Goal: Answer question/provide support: Share knowledge or assist other users

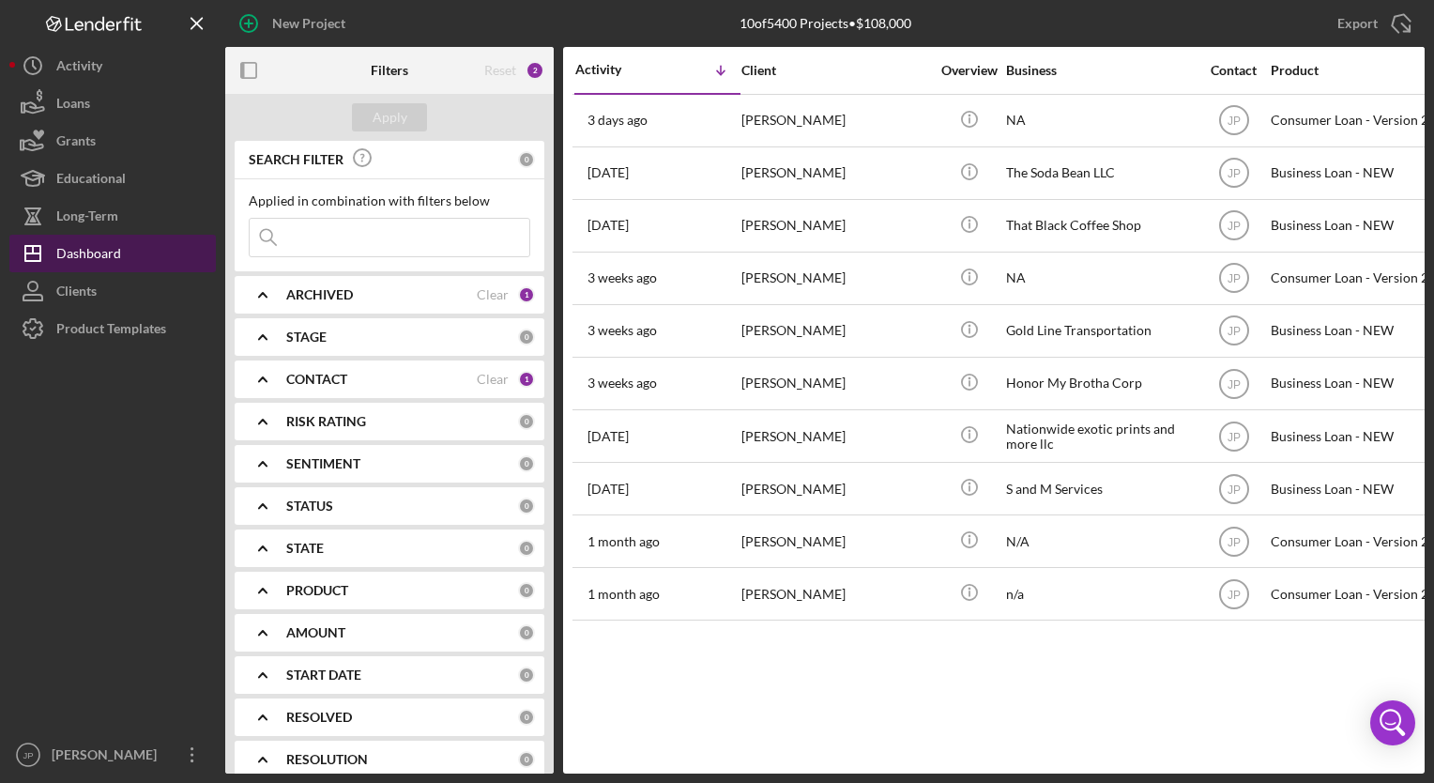
click at [113, 259] on div "Dashboard" at bounding box center [88, 256] width 65 height 42
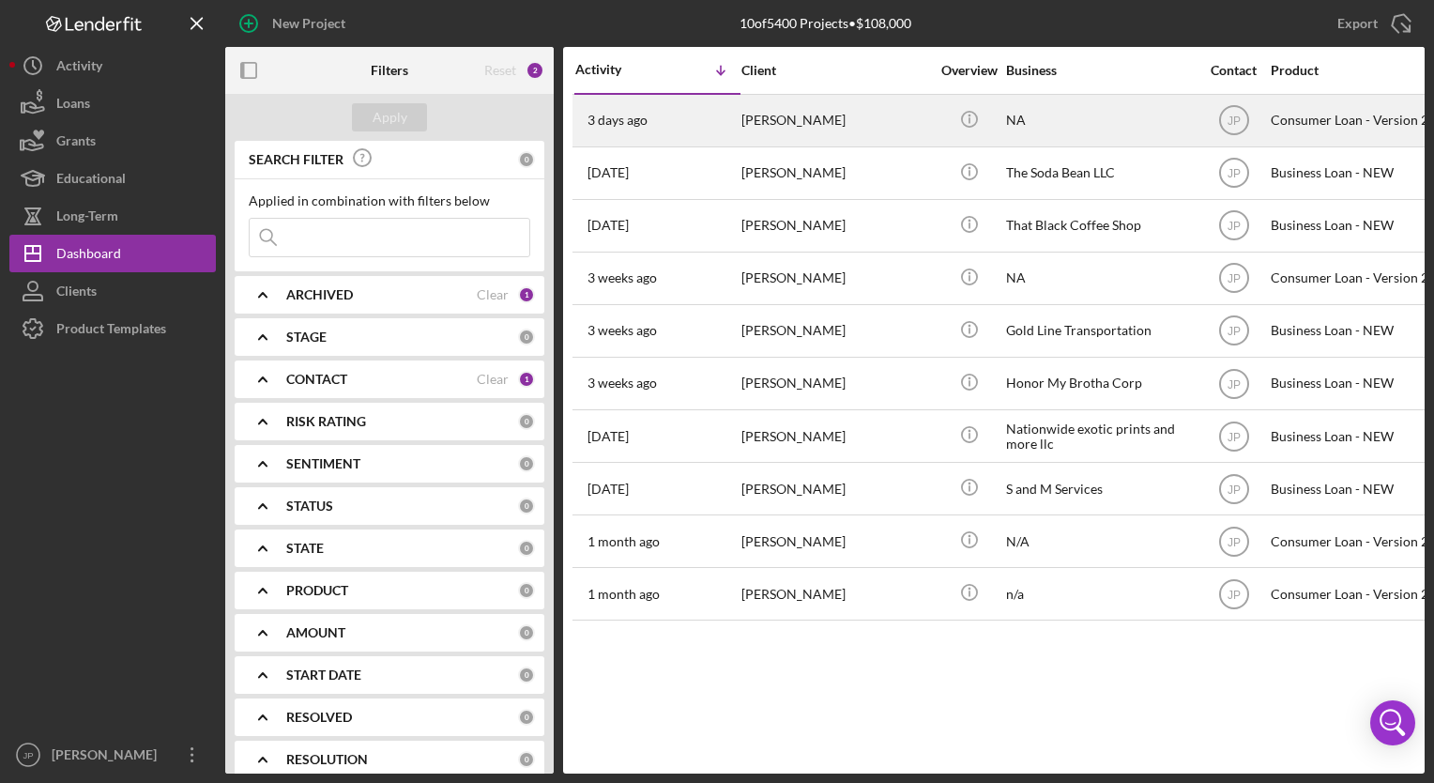
click at [638, 121] on time "3 days ago" at bounding box center [617, 120] width 60 height 15
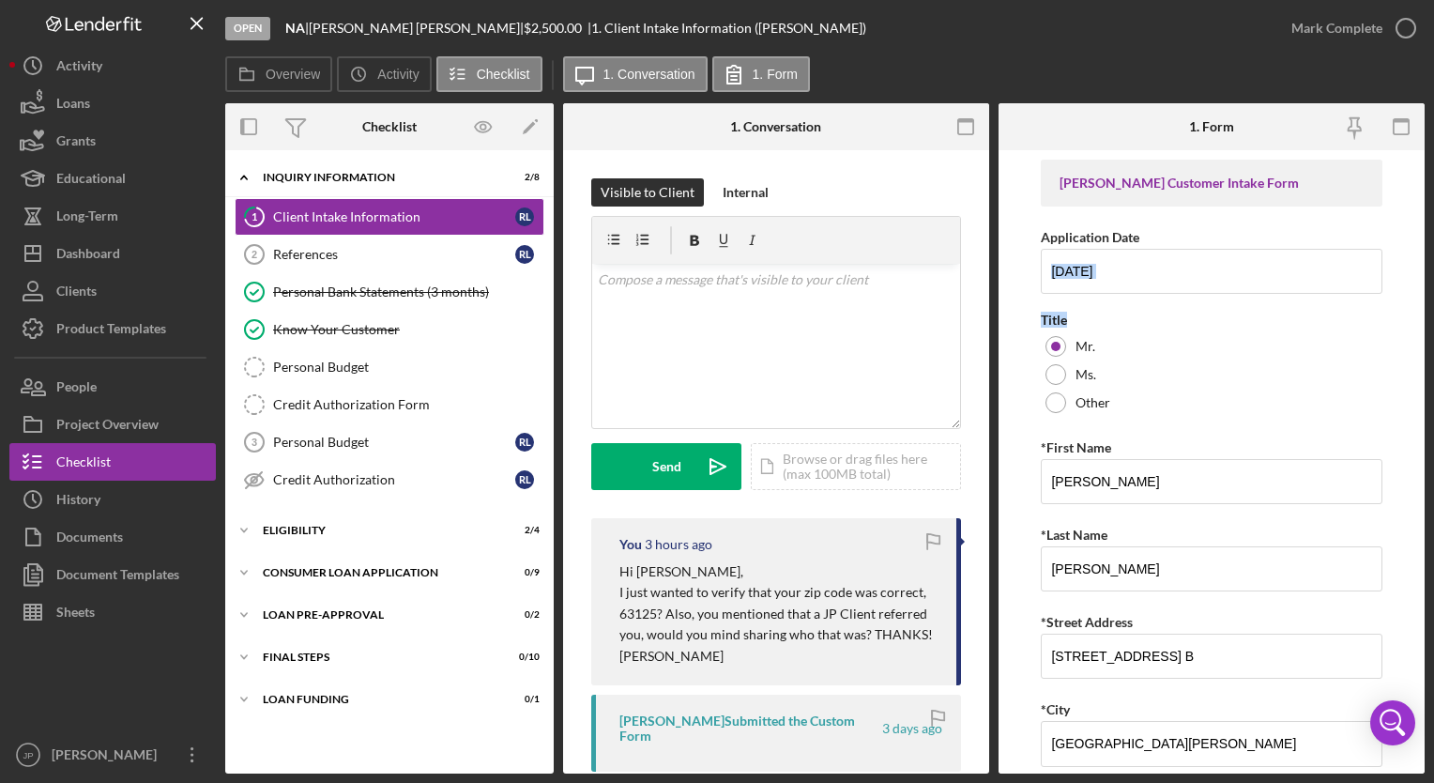
drag, startPoint x: 1419, startPoint y: 215, endPoint x: 1422, endPoint y: 297, distance: 82.7
click at [1422, 297] on form "[PERSON_NAME] Customer Intake Form Application Date [DATE] Title Mr. Ms. Other …" at bounding box center [1211, 461] width 426 height 623
click at [1407, 138] on icon "button" at bounding box center [1400, 127] width 42 height 42
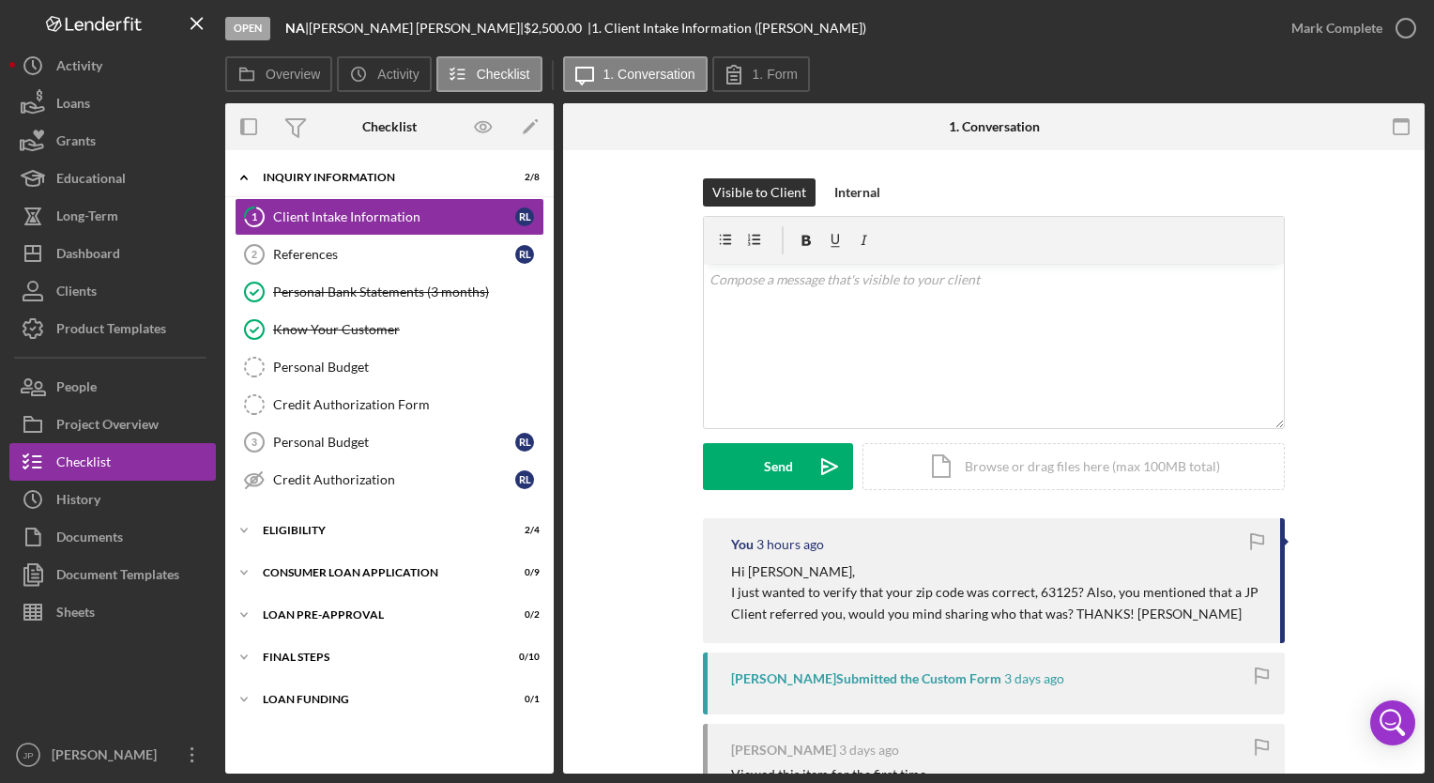
click at [342, 51] on div "Open NA | [PERSON_NAME] | $2,500.00 | 1. Client Intake Information ([PERSON_NAM…" at bounding box center [748, 28] width 1047 height 56
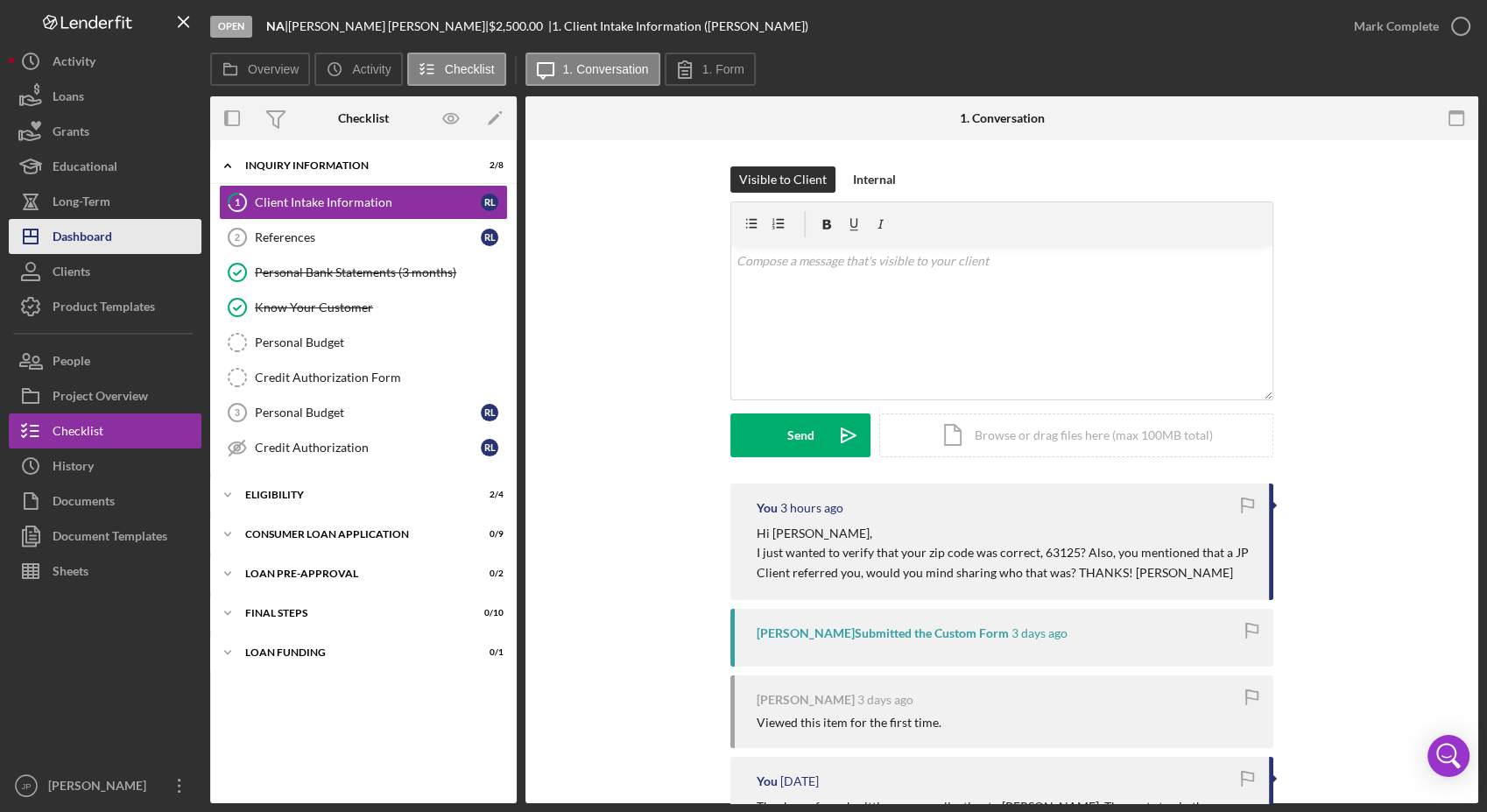
click at [93, 245] on div "Dashboard" at bounding box center [82, 239] width 60 height 39
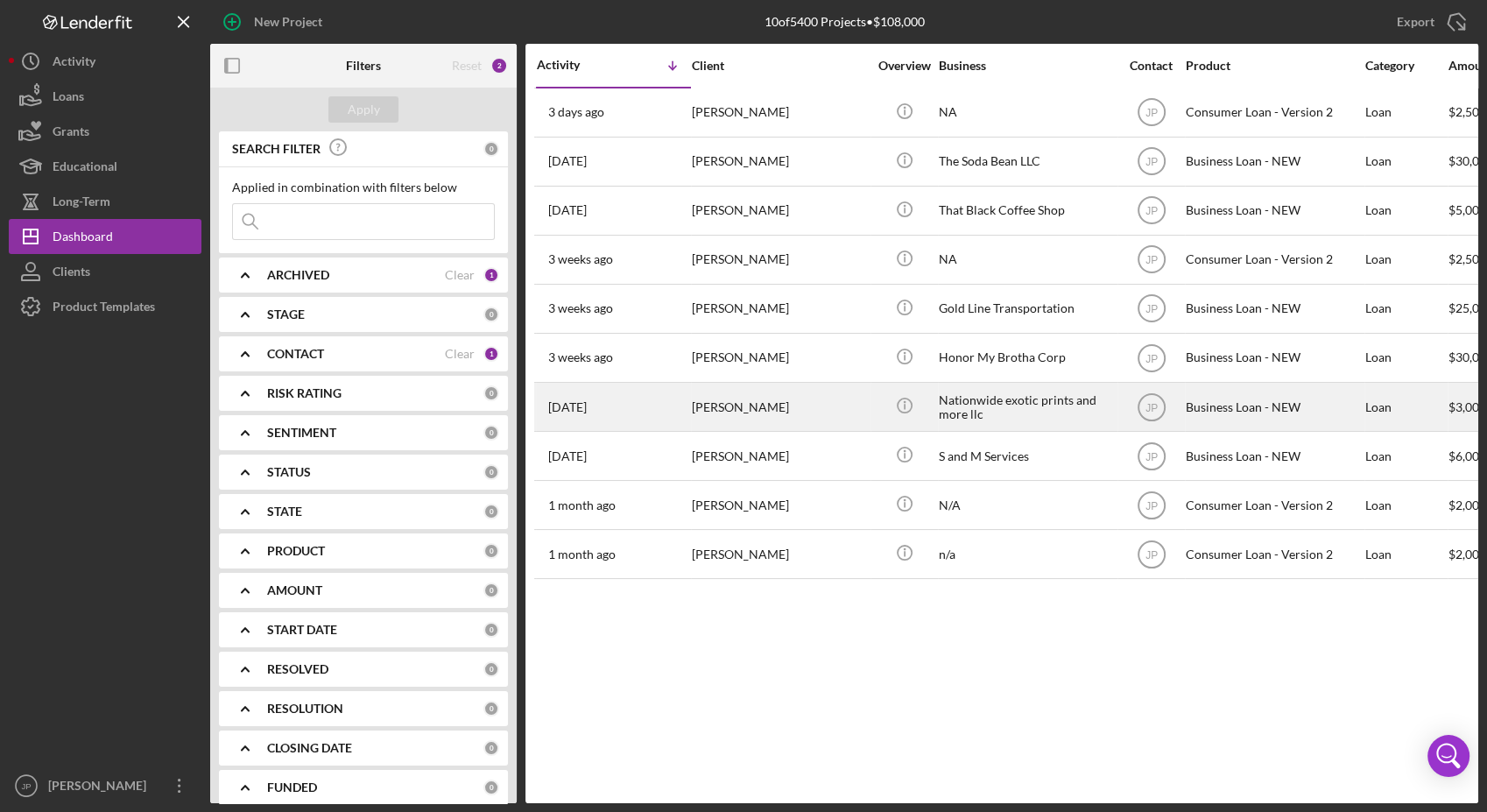
click at [735, 396] on div "[PERSON_NAME]" at bounding box center [779, 407] width 175 height 47
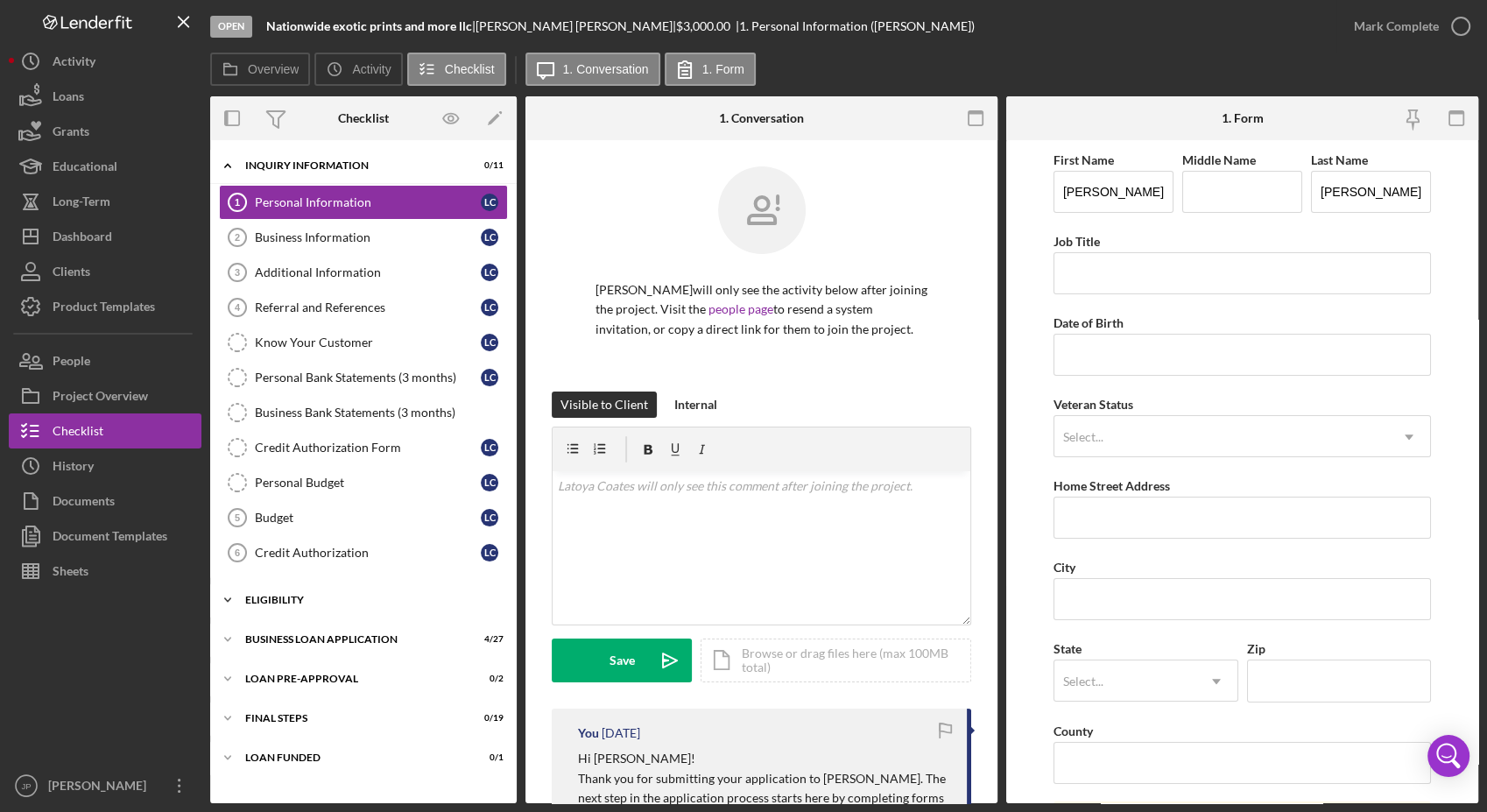
click at [229, 594] on icon "Icon/Expander" at bounding box center [228, 600] width 35 height 35
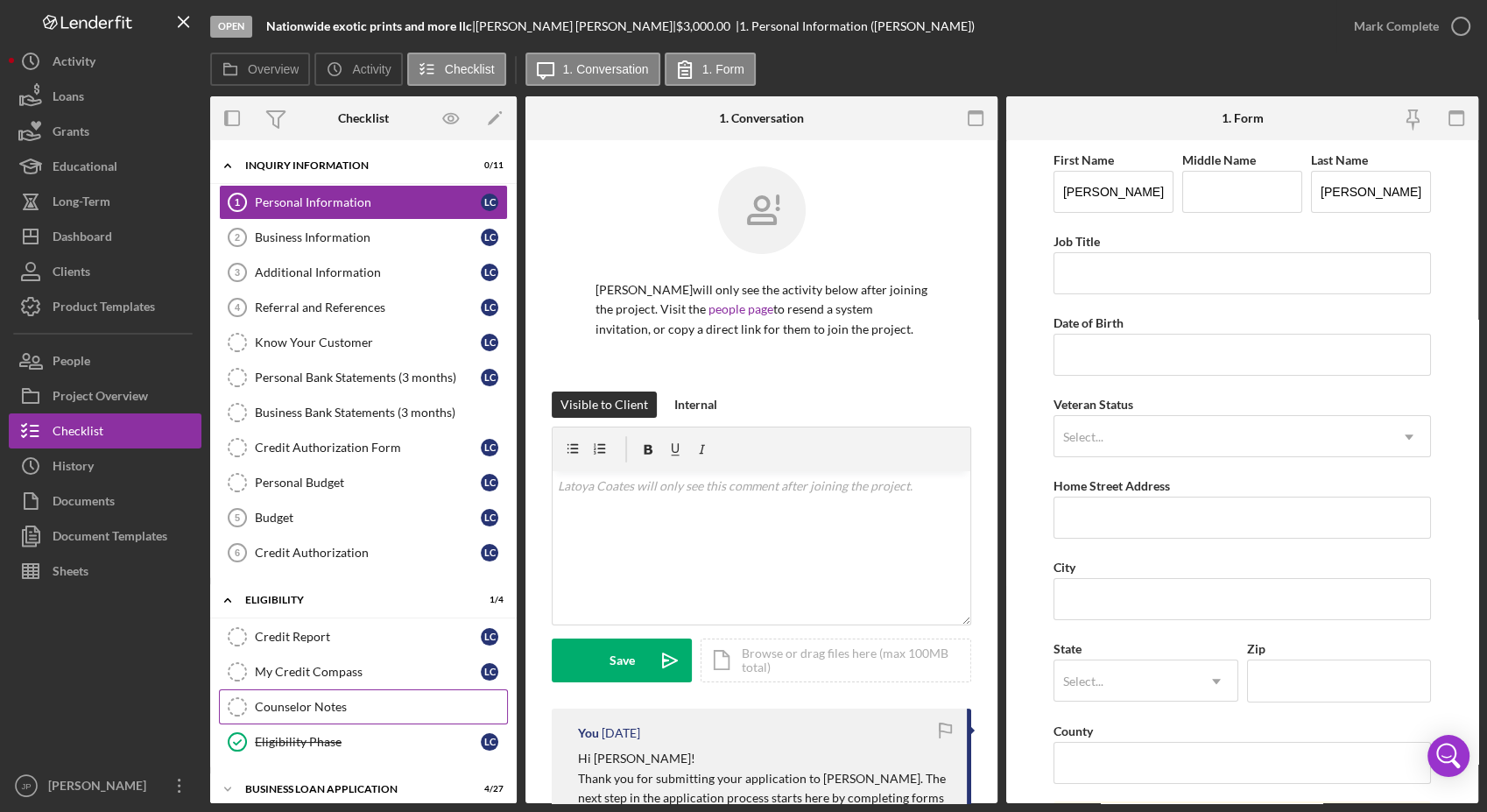
click at [293, 703] on div "Counselor Notes" at bounding box center [381, 707] width 252 height 14
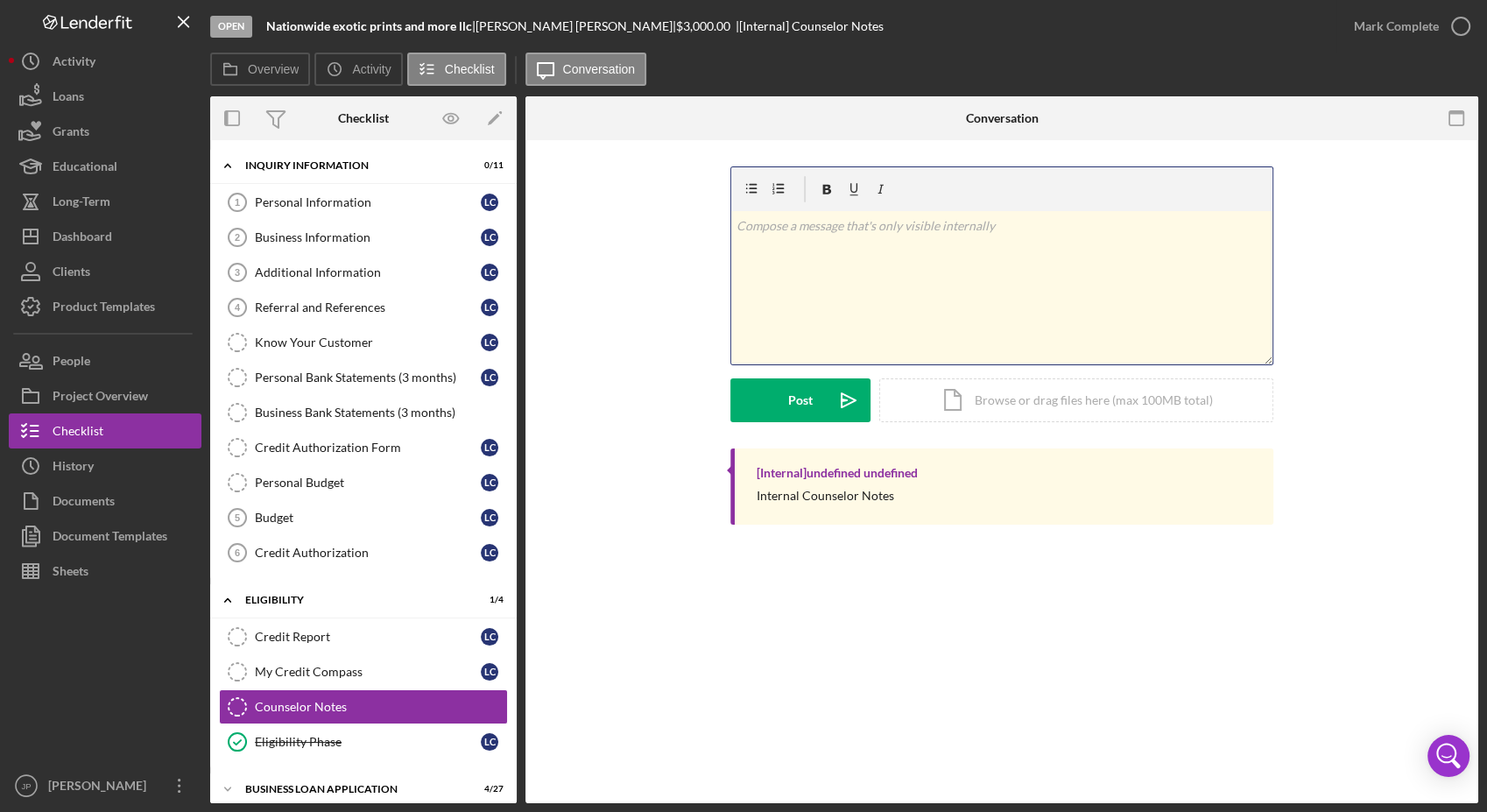
click at [774, 273] on div "v Color teal Color pink Remove color Add row above Add row below Add column bef…" at bounding box center [1002, 287] width 541 height 153
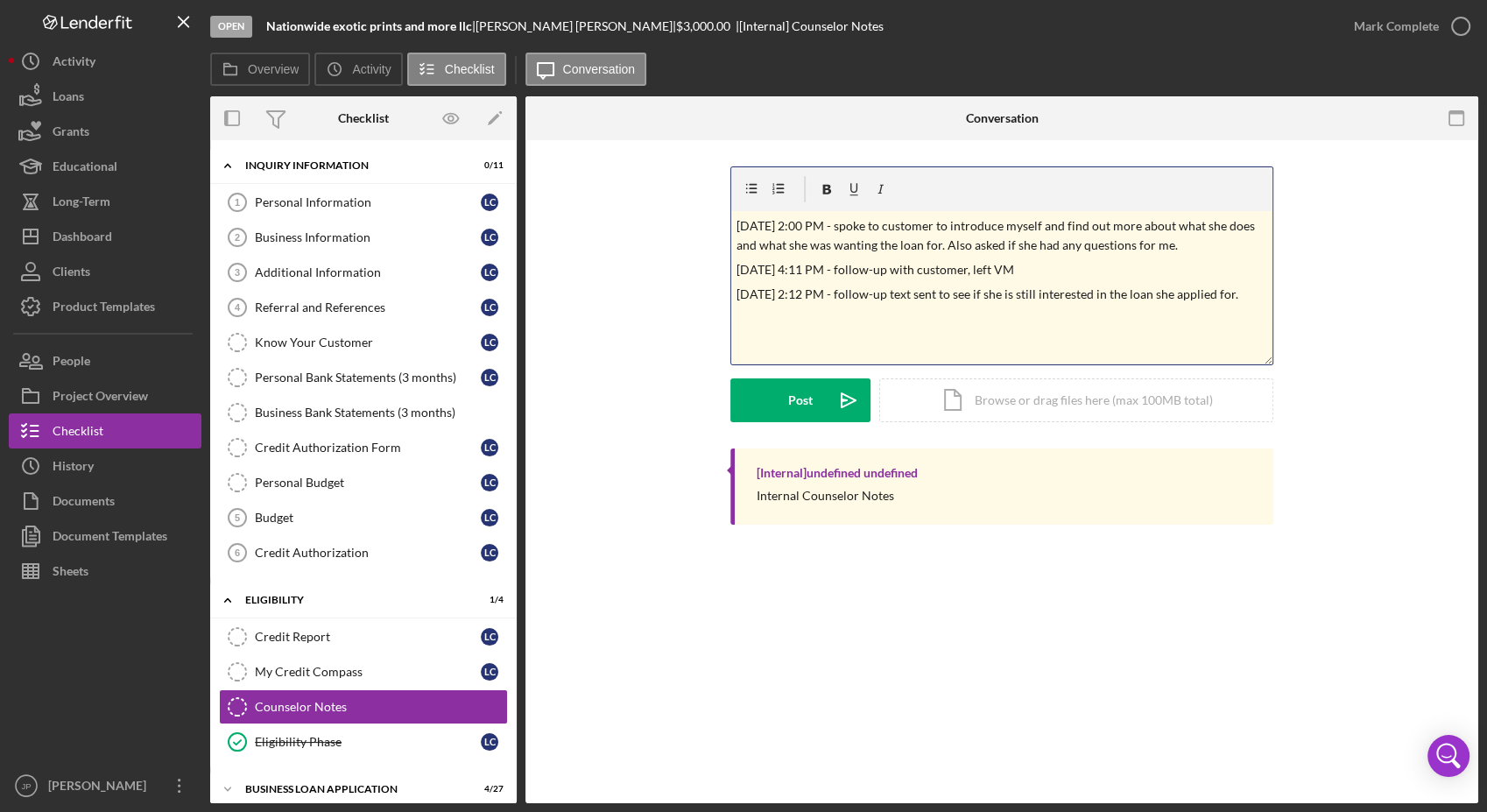
click at [1034, 267] on p "[DATE] 4:11 PM - follow-up with customer, left VM" at bounding box center [1003, 270] width 532 height 20
click at [801, 404] on div "Post" at bounding box center [800, 399] width 24 height 44
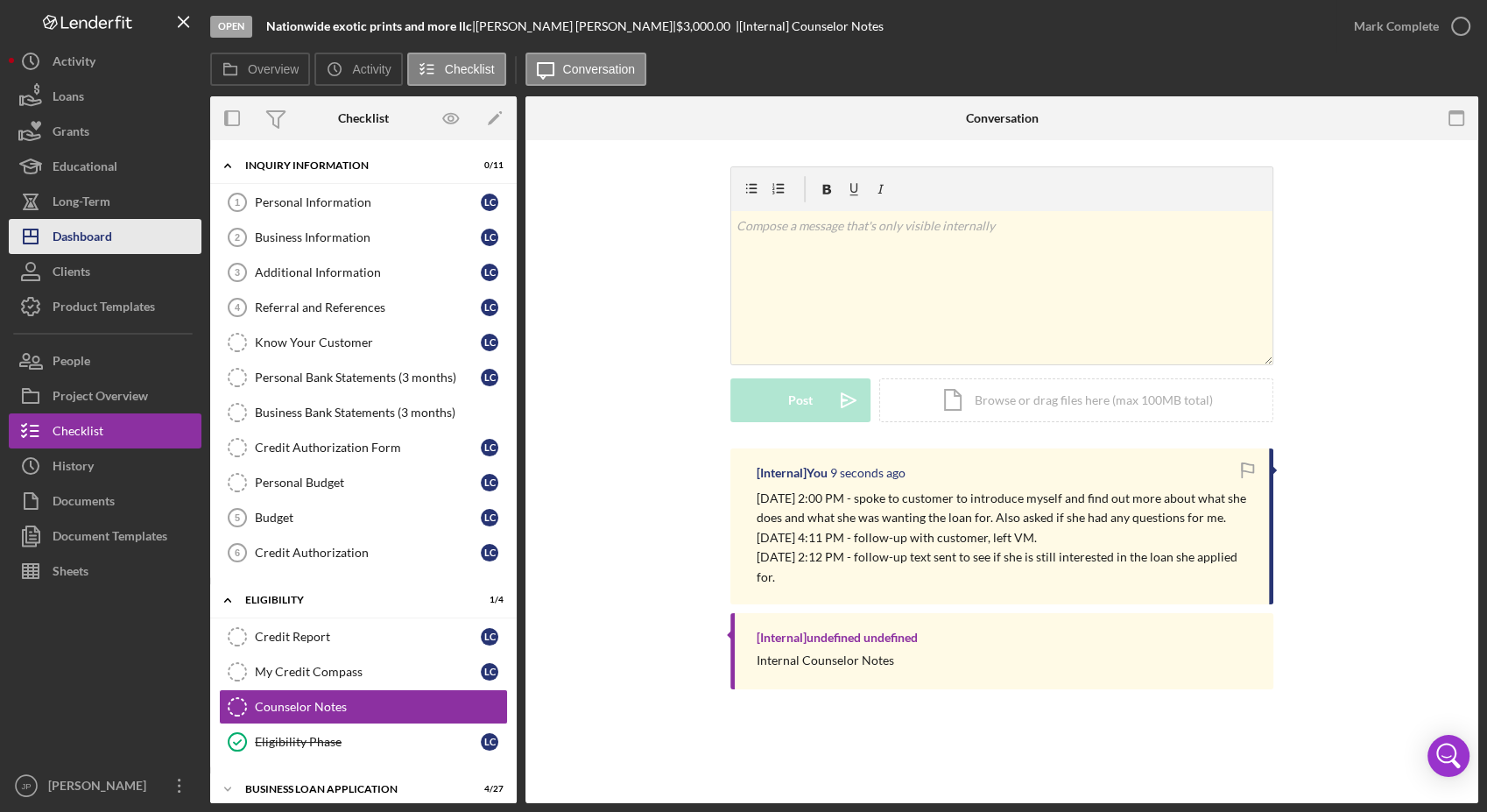
click at [70, 235] on div "Dashboard" at bounding box center [82, 239] width 60 height 39
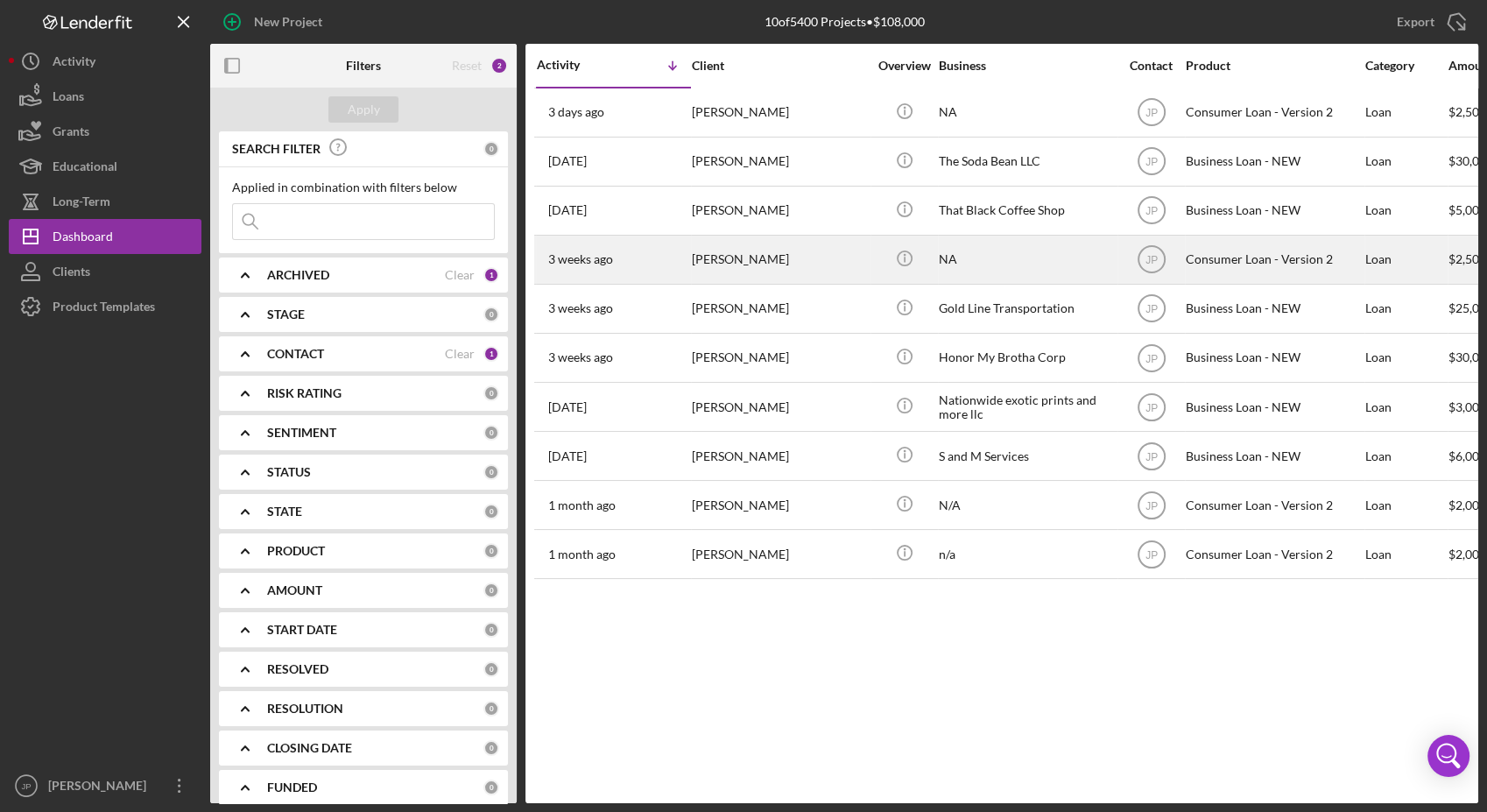
click at [719, 262] on div "[PERSON_NAME]" at bounding box center [779, 259] width 175 height 47
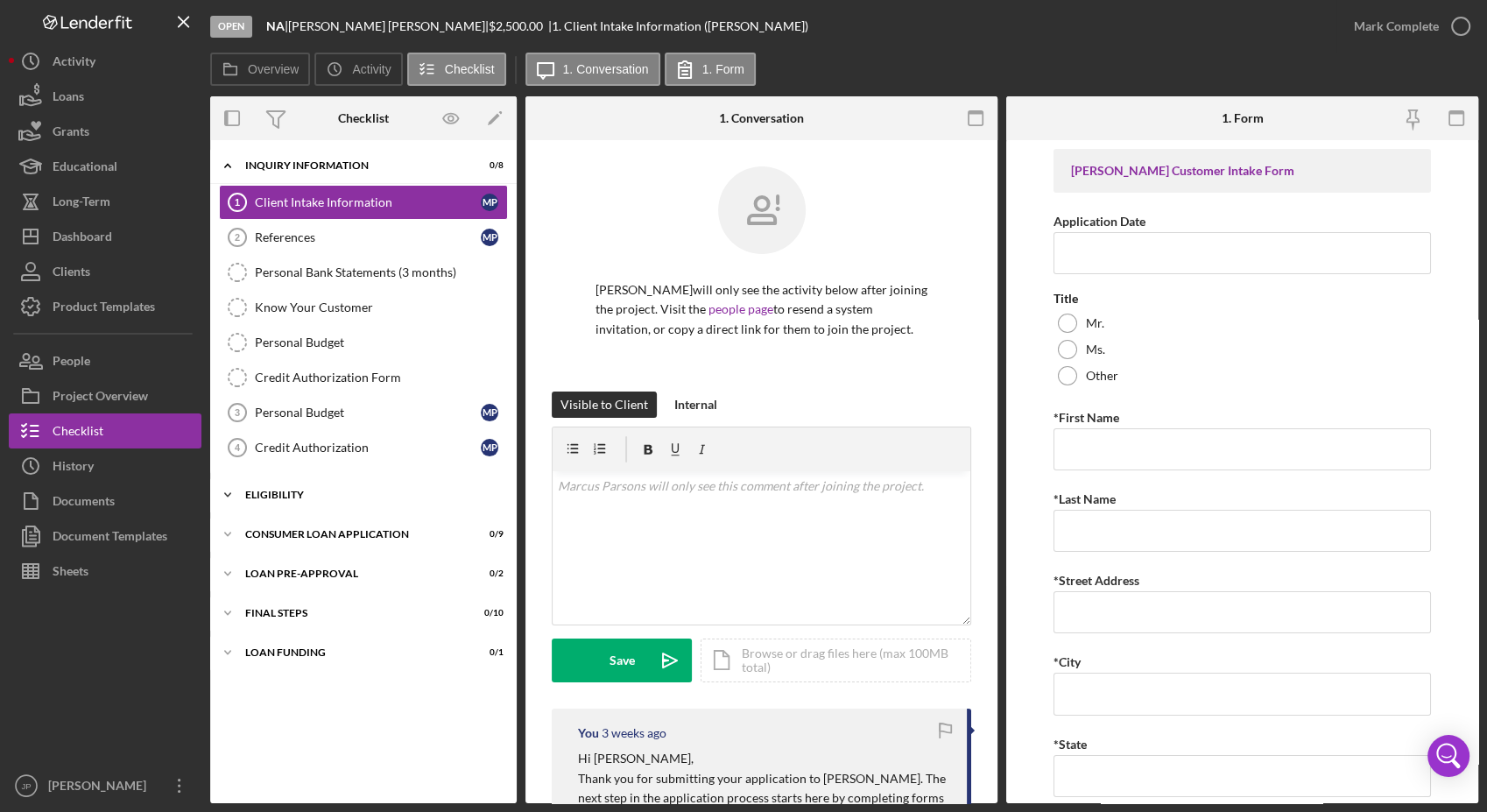
click at [262, 484] on div "Icon/Expander Eligibility 1 / 4" at bounding box center [363, 495] width 306 height 35
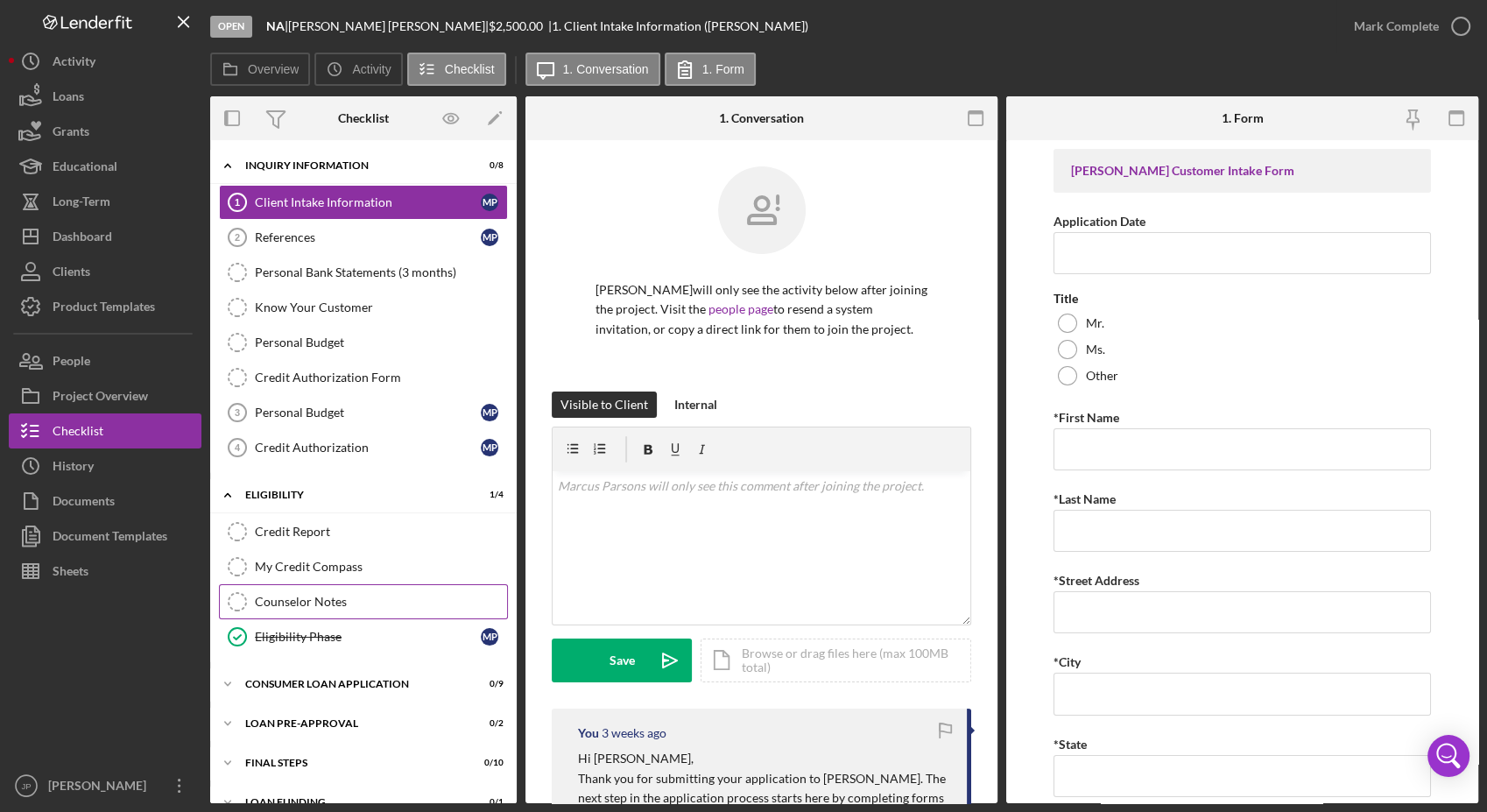
click at [291, 589] on link "Counselor Notes Counselor Notes" at bounding box center [364, 602] width 289 height 35
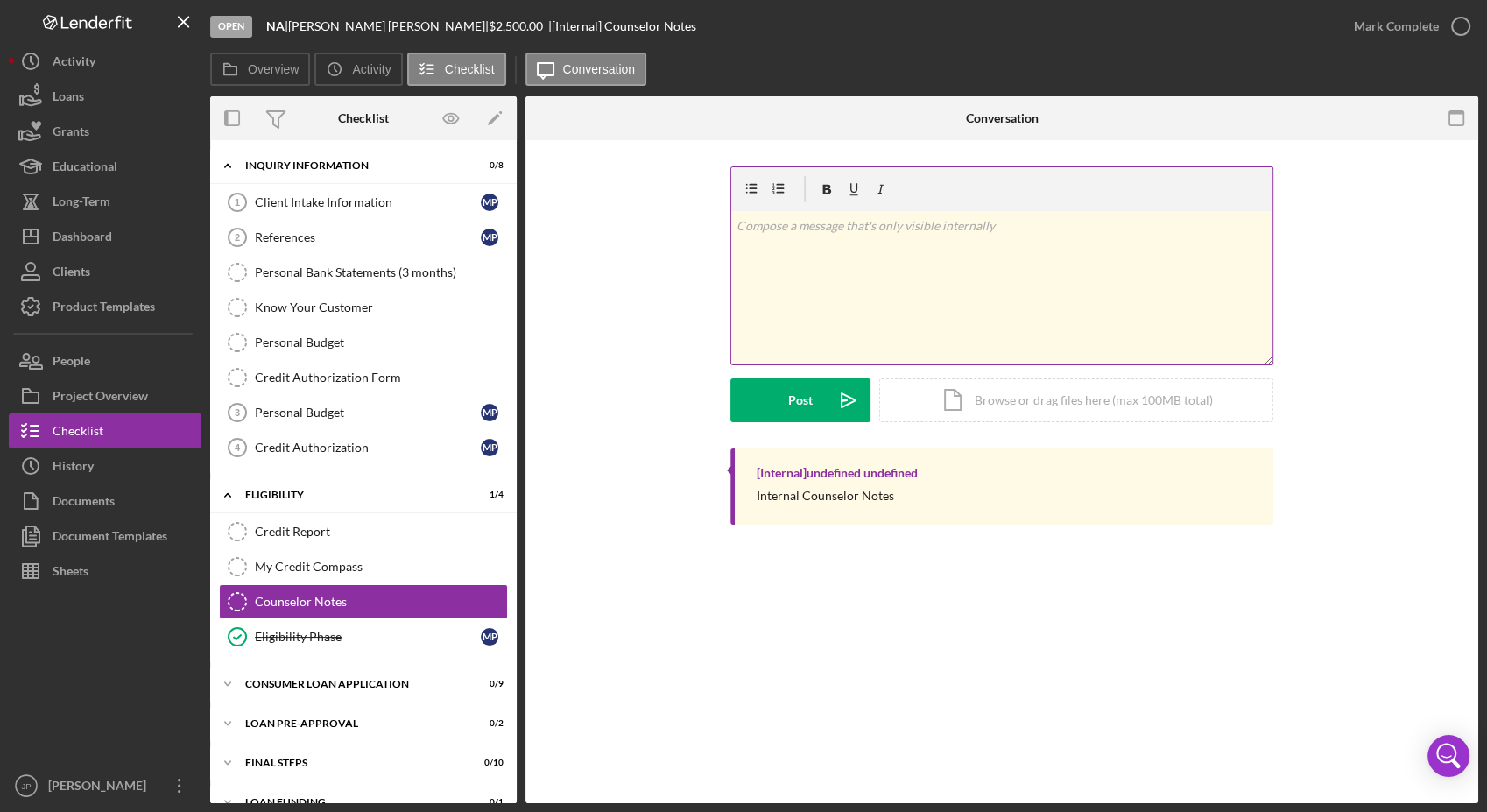
click at [836, 283] on div "v Color teal Color pink Remove color Add row above Add row below Add column bef…" at bounding box center [1002, 287] width 541 height 153
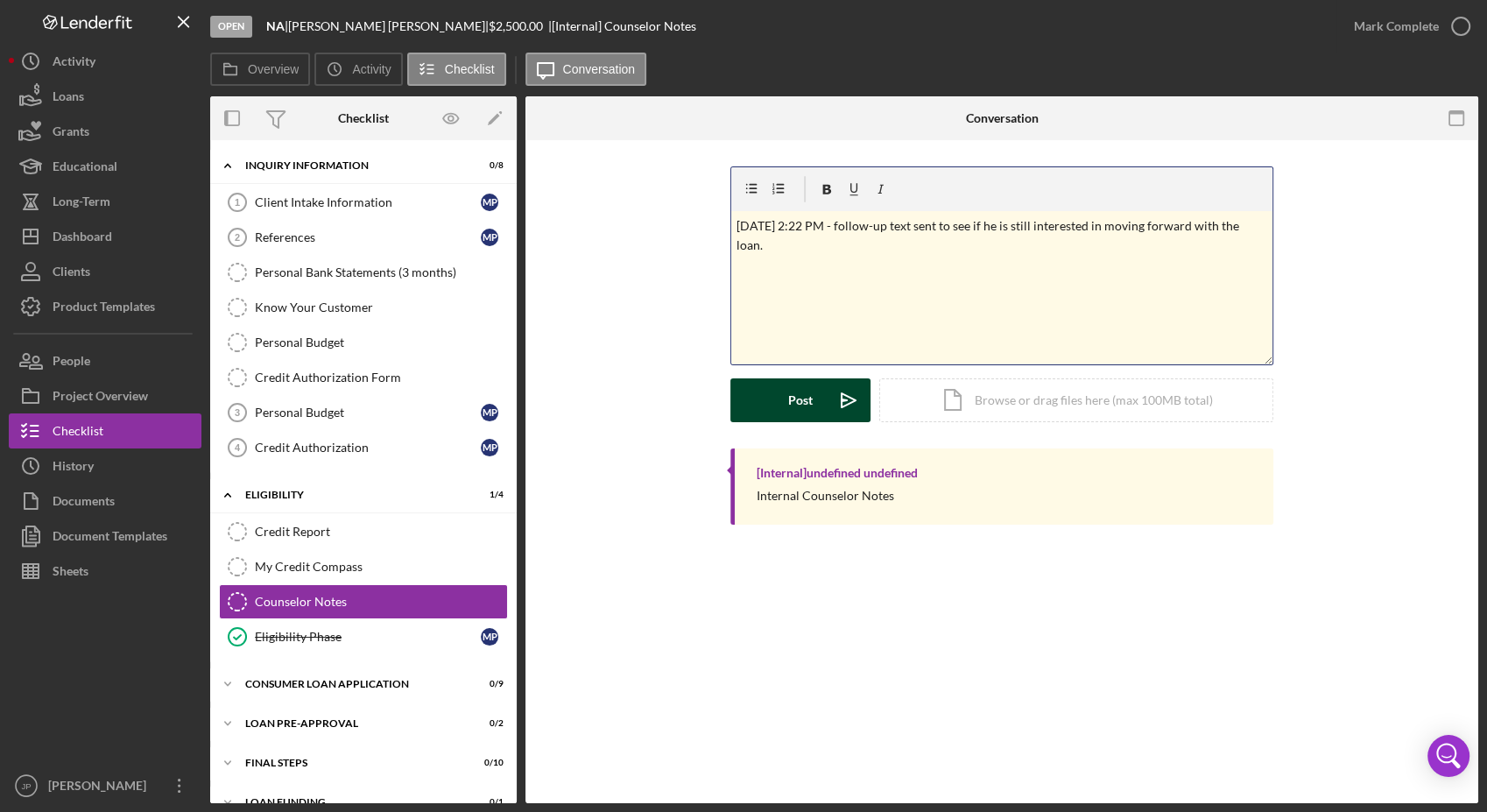
click at [779, 398] on button "Post Icon/icon-invite-send" at bounding box center [801, 399] width 140 height 44
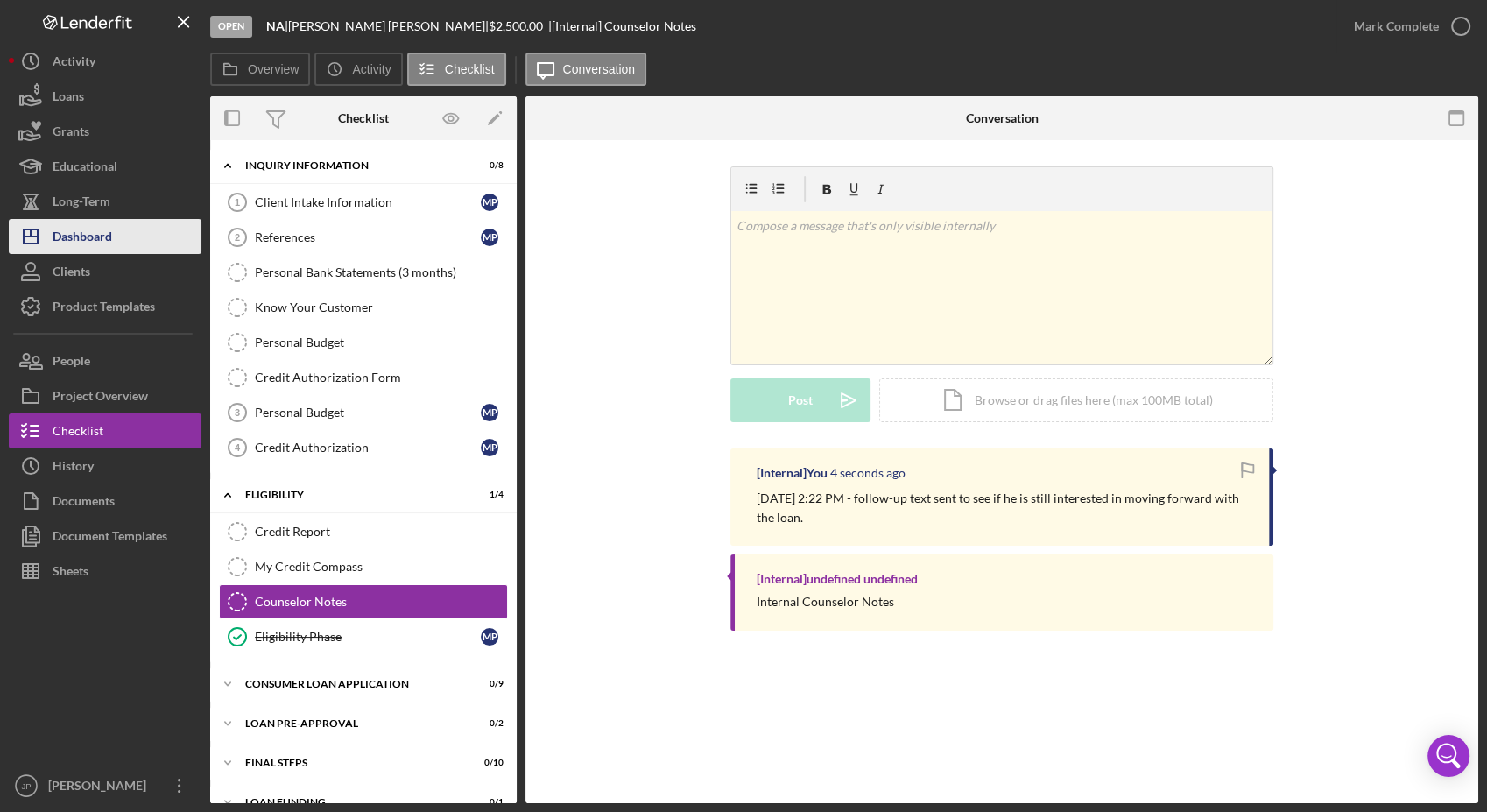
click at [97, 243] on div "Dashboard" at bounding box center [82, 239] width 60 height 39
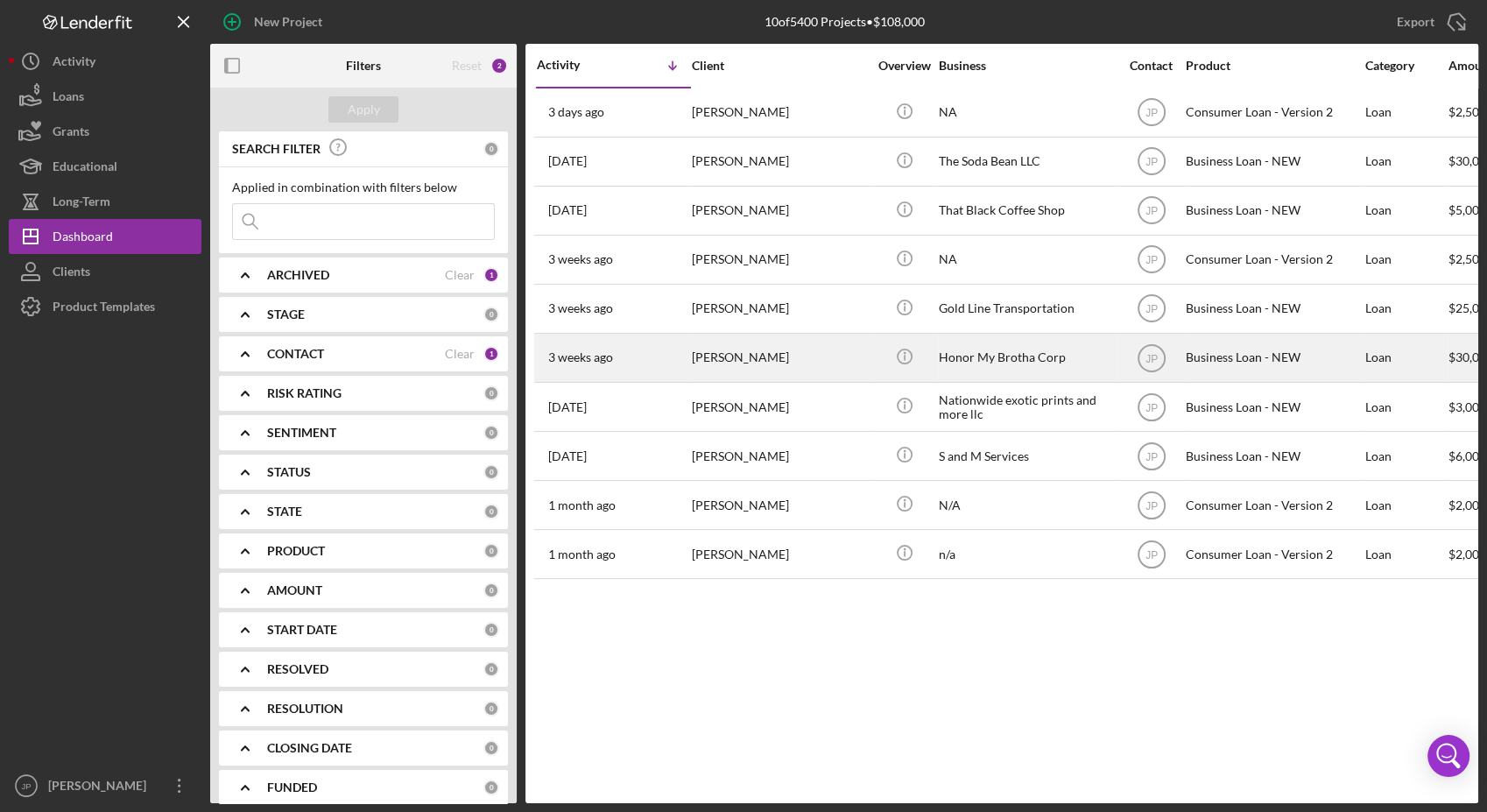
click at [742, 367] on div "[PERSON_NAME]" at bounding box center [779, 357] width 175 height 47
